Goal: Navigation & Orientation: Find specific page/section

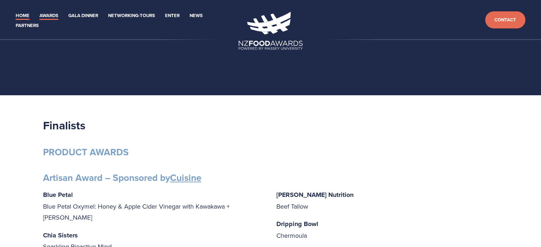
click at [28, 15] on link "Home" at bounding box center [23, 16] width 14 height 8
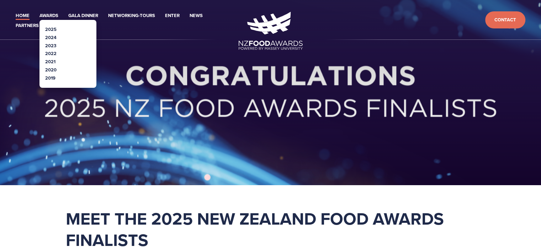
click at [48, 28] on link "2025" at bounding box center [50, 29] width 11 height 7
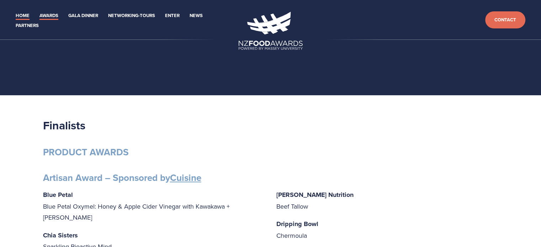
click at [26, 15] on link "Home" at bounding box center [23, 16] width 14 height 8
